Goal: Information Seeking & Learning: Learn about a topic

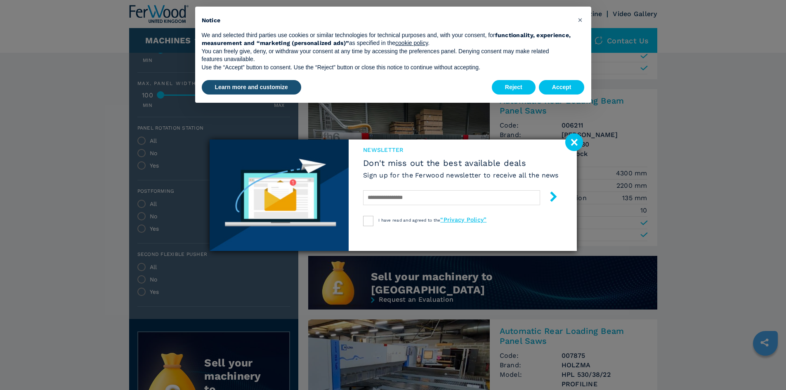
scroll to position [536, 0]
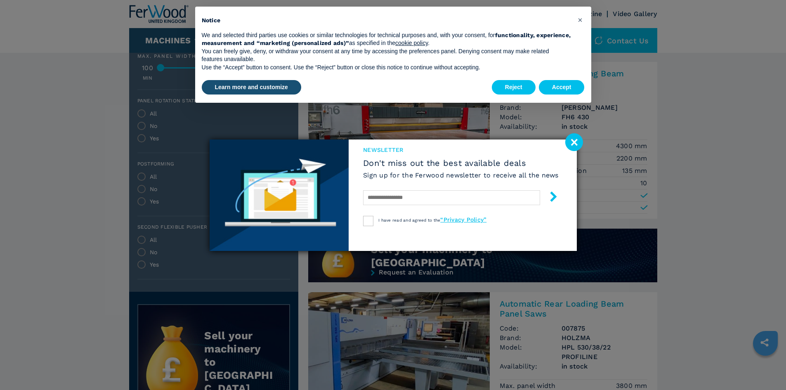
click at [569, 141] on image at bounding box center [574, 142] width 18 height 18
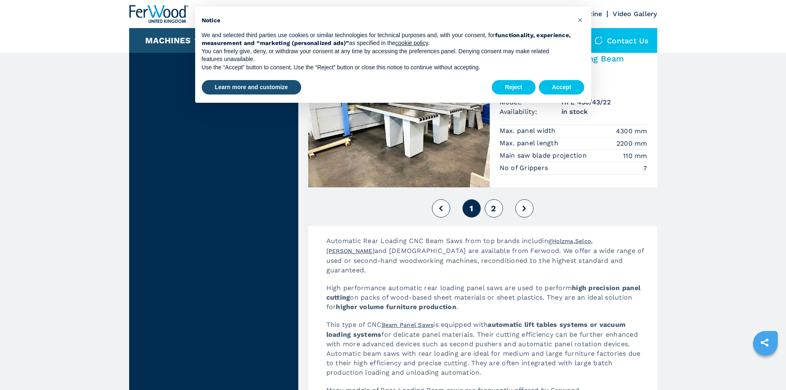
scroll to position [1920, 0]
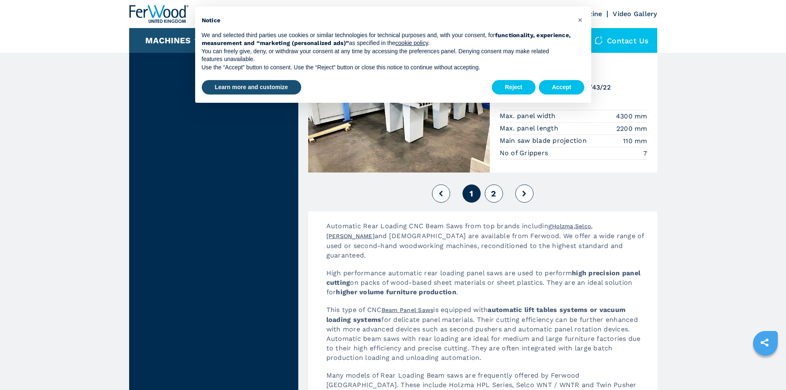
click at [496, 193] on button "2" at bounding box center [494, 193] width 18 height 18
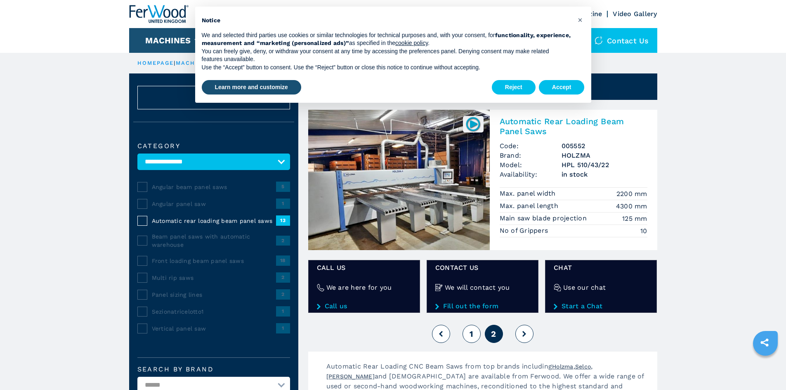
click at [428, 223] on img at bounding box center [398, 180] width 181 height 140
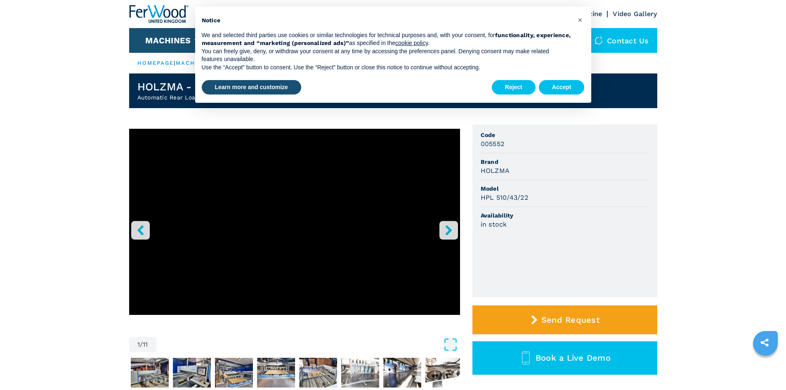
click at [447, 228] on icon "right-button" at bounding box center [448, 230] width 7 height 10
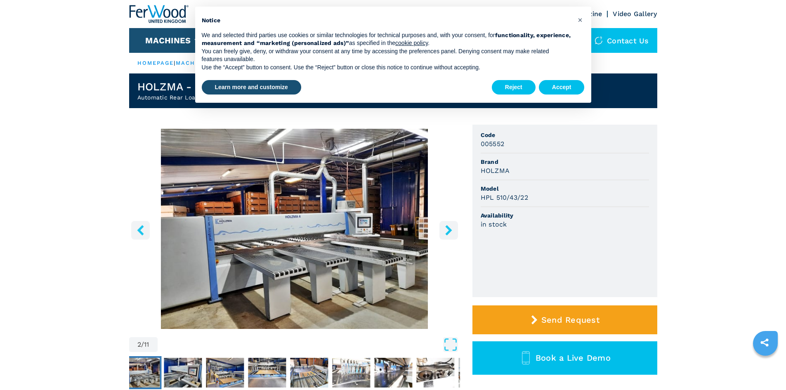
click at [447, 228] on icon "right-button" at bounding box center [448, 230] width 7 height 10
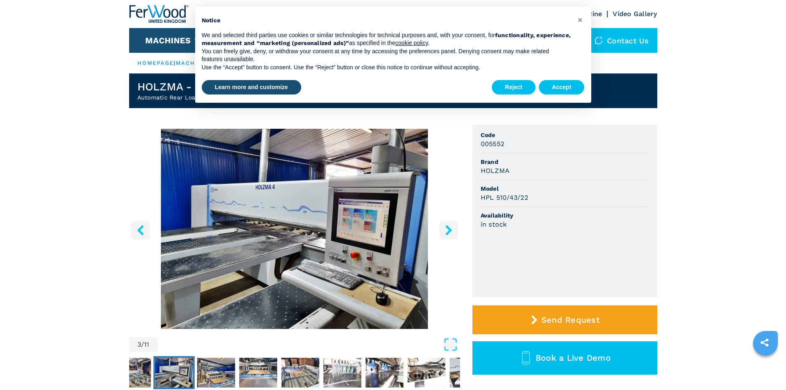
click at [447, 228] on icon "right-button" at bounding box center [448, 230] width 7 height 10
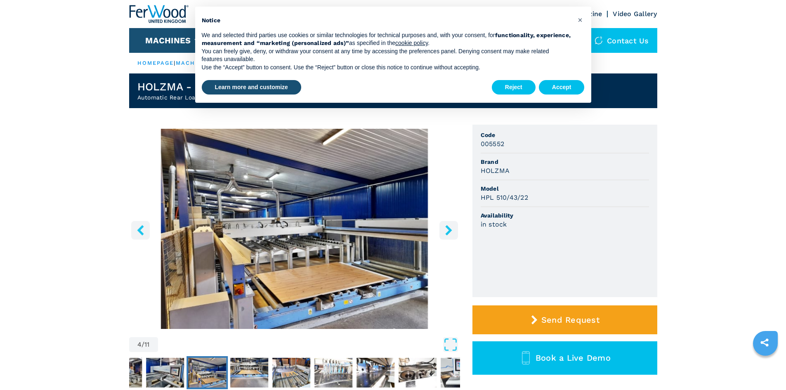
click at [447, 228] on icon "right-button" at bounding box center [448, 230] width 7 height 10
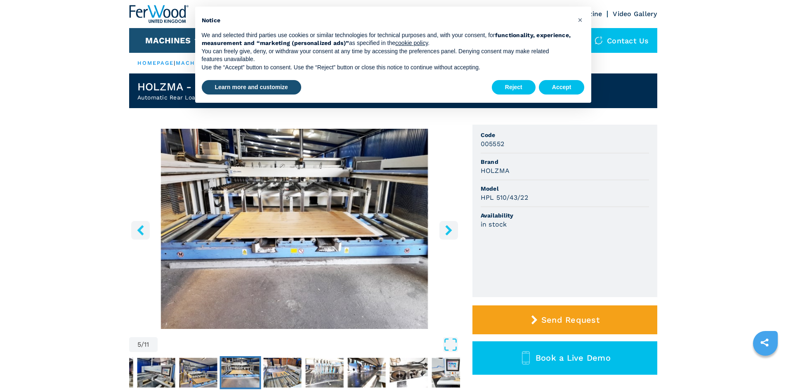
click at [447, 228] on icon "right-button" at bounding box center [448, 230] width 7 height 10
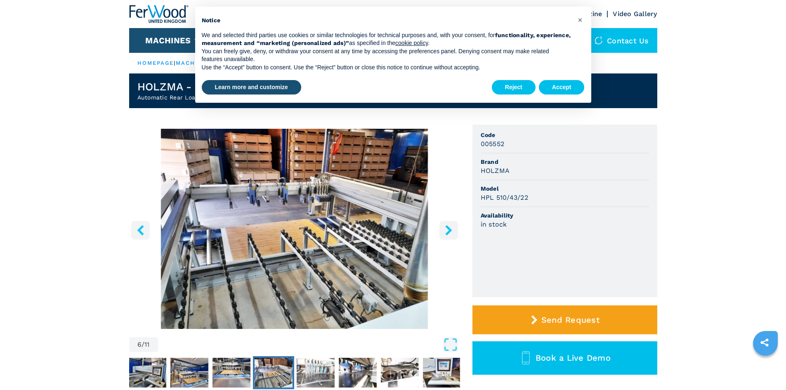
click at [447, 228] on icon "right-button" at bounding box center [448, 230] width 7 height 10
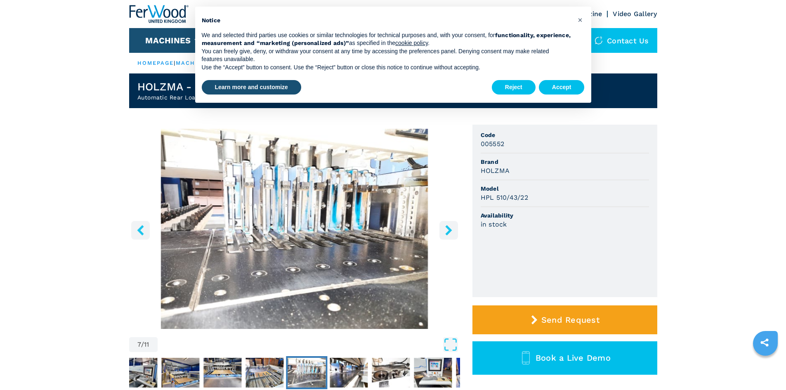
click at [447, 228] on icon "right-button" at bounding box center [448, 230] width 7 height 10
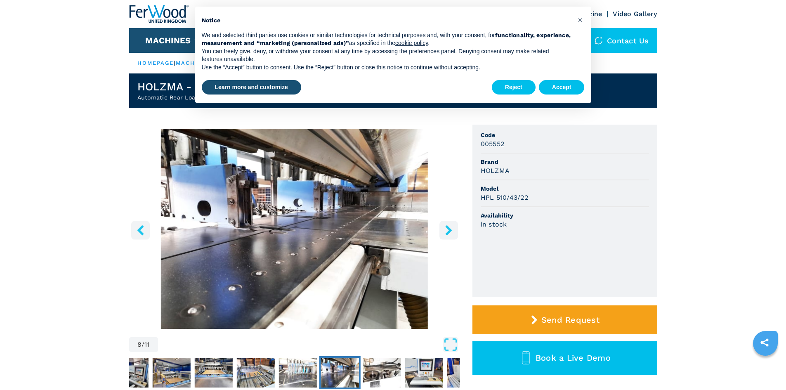
click at [447, 228] on icon "right-button" at bounding box center [448, 230] width 7 height 10
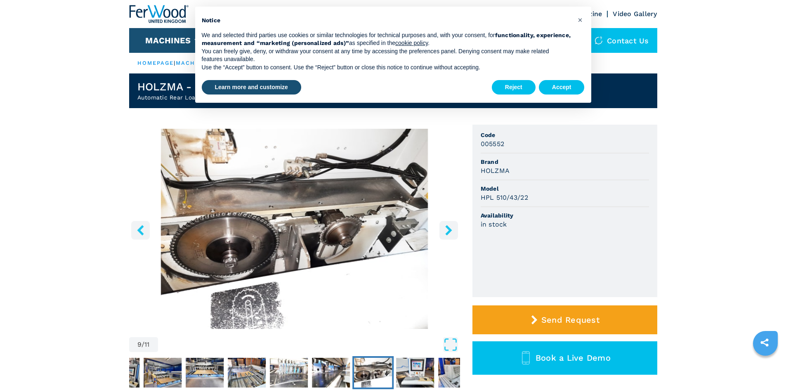
click at [447, 228] on icon "right-button" at bounding box center [448, 230] width 7 height 10
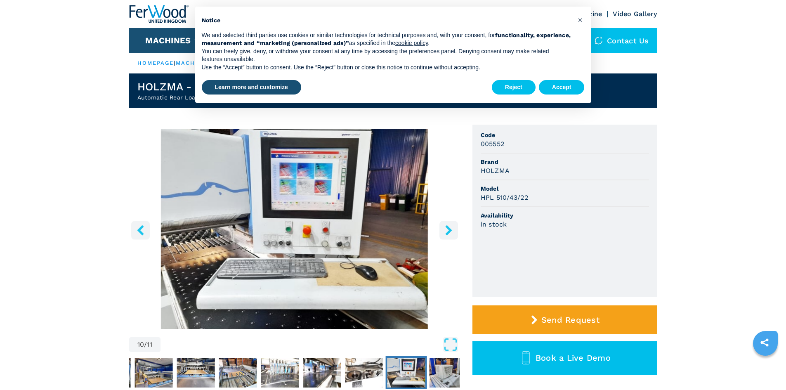
click at [447, 228] on icon "right-button" at bounding box center [448, 230] width 7 height 10
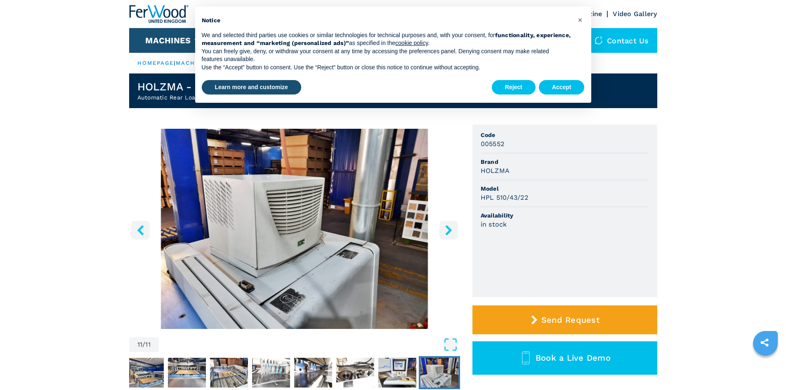
click at [447, 228] on icon "right-button" at bounding box center [448, 230] width 7 height 10
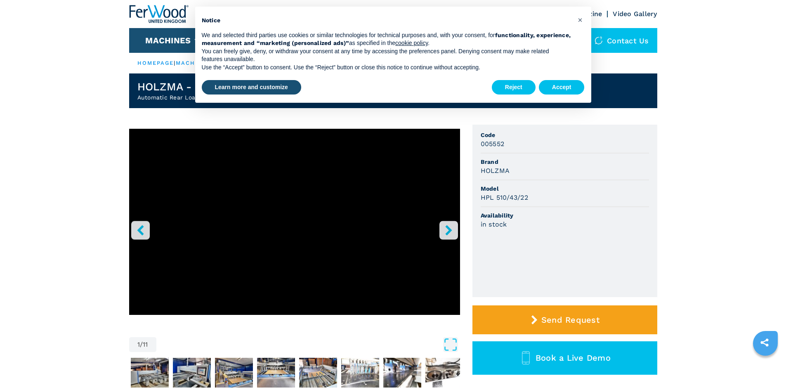
click at [447, 228] on icon "right-button" at bounding box center [448, 230] width 7 height 10
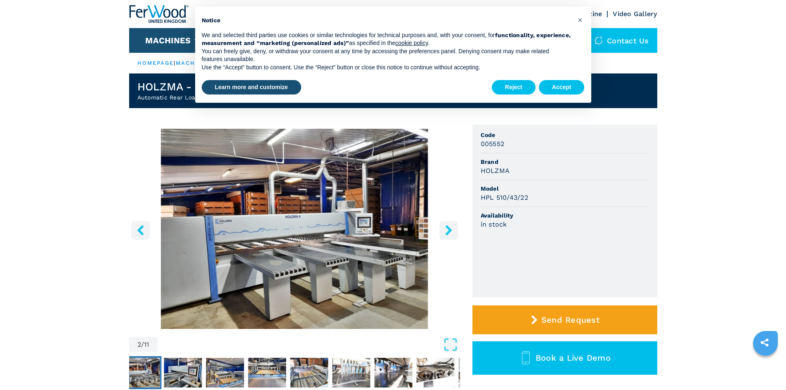
click at [447, 228] on icon "right-button" at bounding box center [448, 230] width 7 height 10
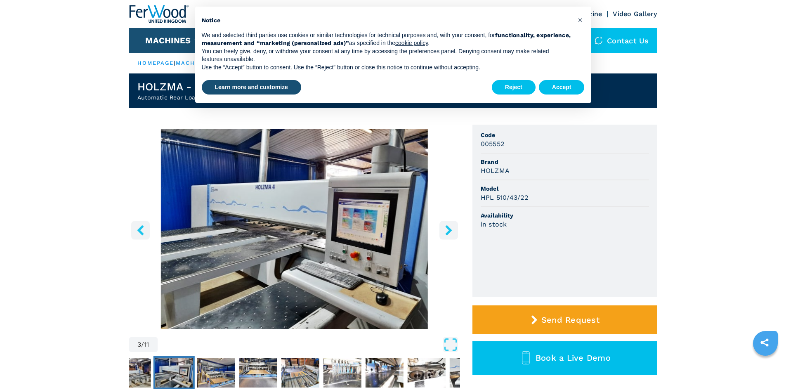
click at [447, 228] on icon "right-button" at bounding box center [448, 230] width 7 height 10
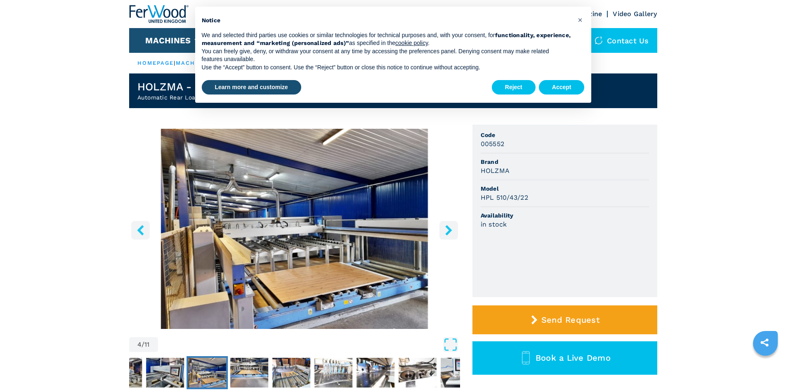
click at [447, 228] on icon "right-button" at bounding box center [448, 230] width 7 height 10
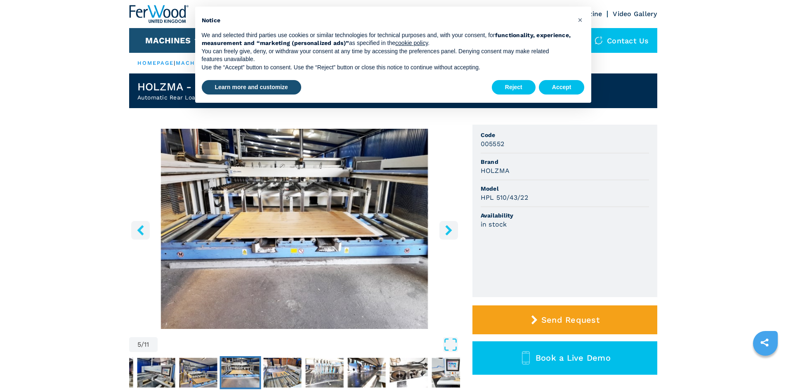
click at [447, 228] on icon "right-button" at bounding box center [448, 230] width 7 height 10
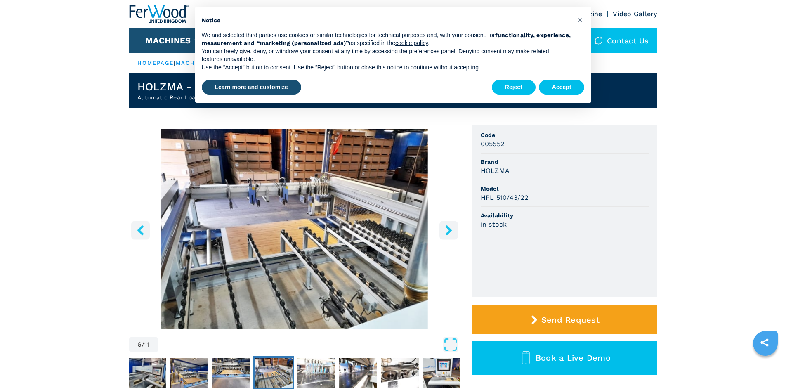
click at [447, 228] on icon "right-button" at bounding box center [448, 230] width 7 height 10
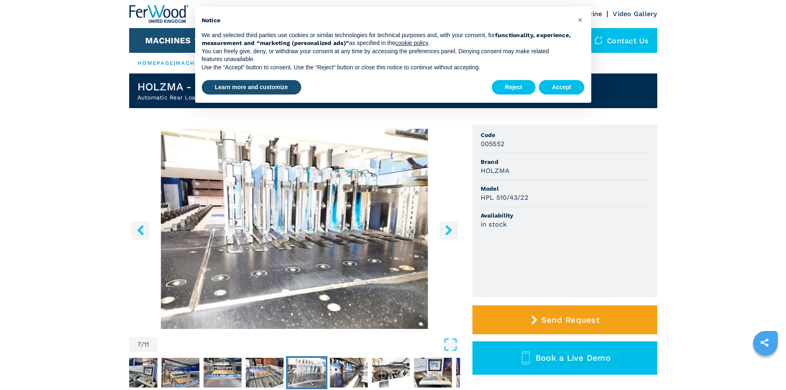
click at [447, 228] on icon "right-button" at bounding box center [448, 230] width 7 height 10
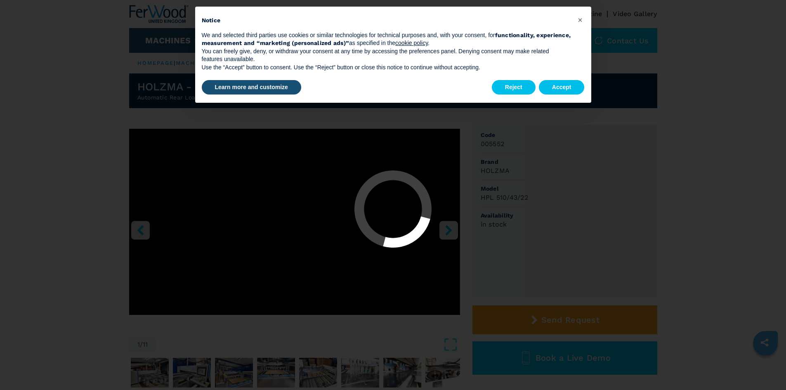
select select "**********"
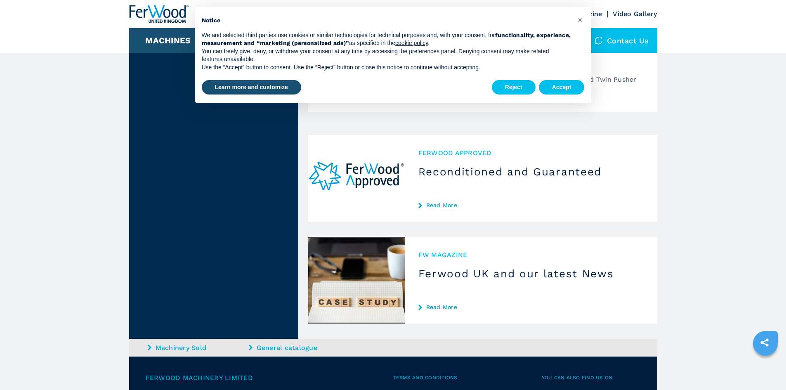
scroll to position [2311, 0]
